Goal: Task Accomplishment & Management: Manage account settings

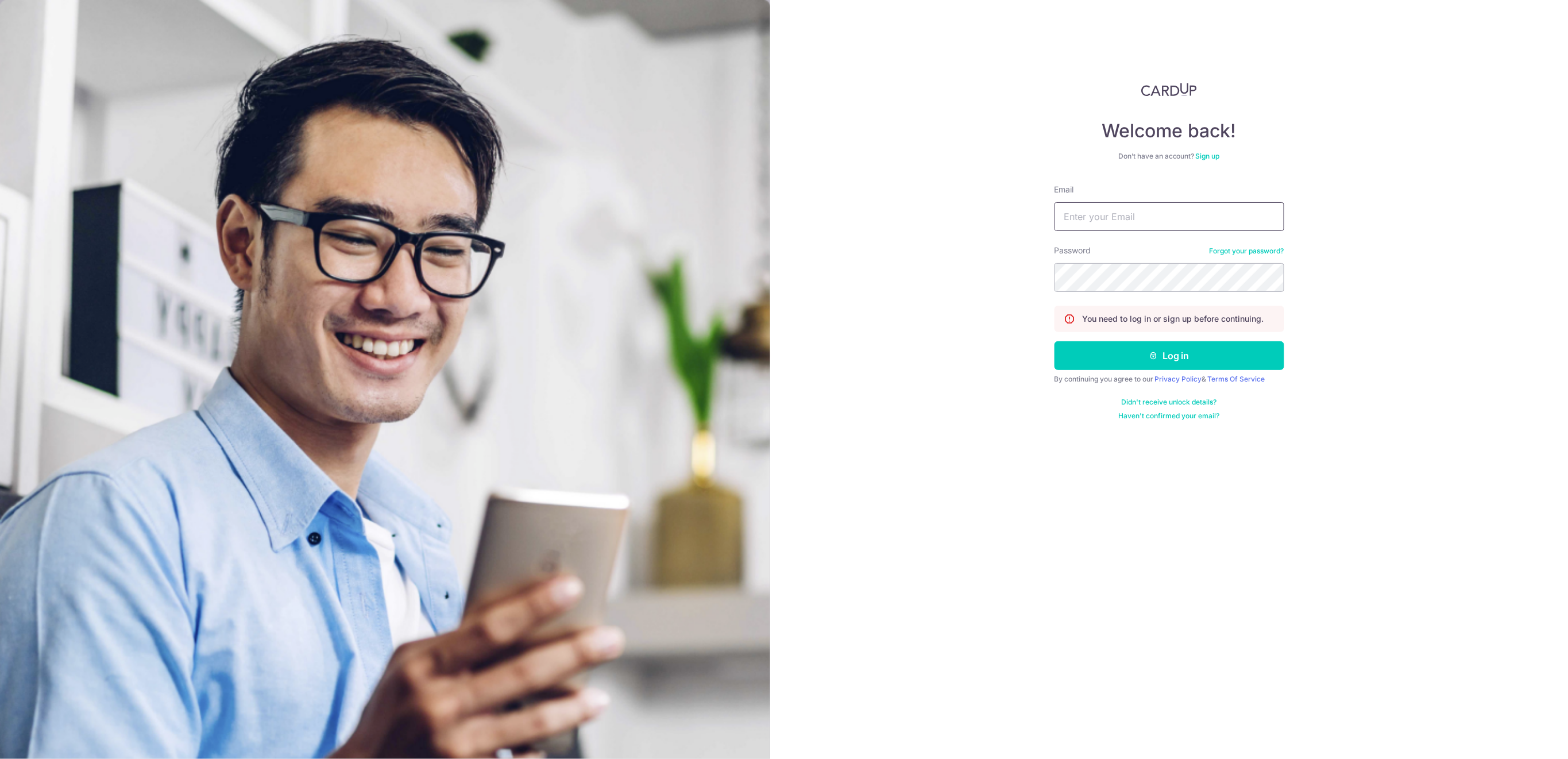
click at [1225, 217] on input "Email" at bounding box center [1169, 217] width 229 height 29
type input "[EMAIL_ADDRESS][DOMAIN_NAME]"
click at [1196, 363] on button "Log in" at bounding box center [1169, 356] width 229 height 29
